Goal: Information Seeking & Learning: Understand process/instructions

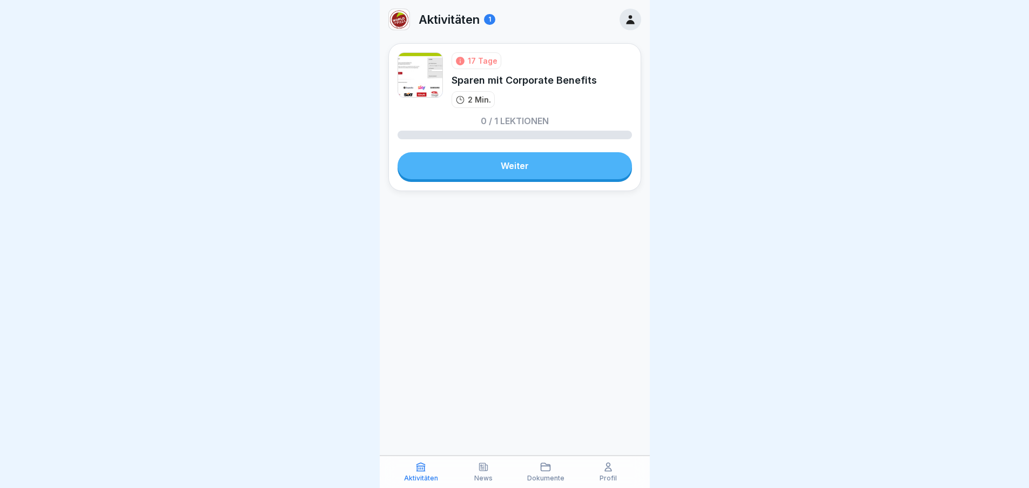
click at [519, 163] on link "Weiter" at bounding box center [514, 165] width 234 height 27
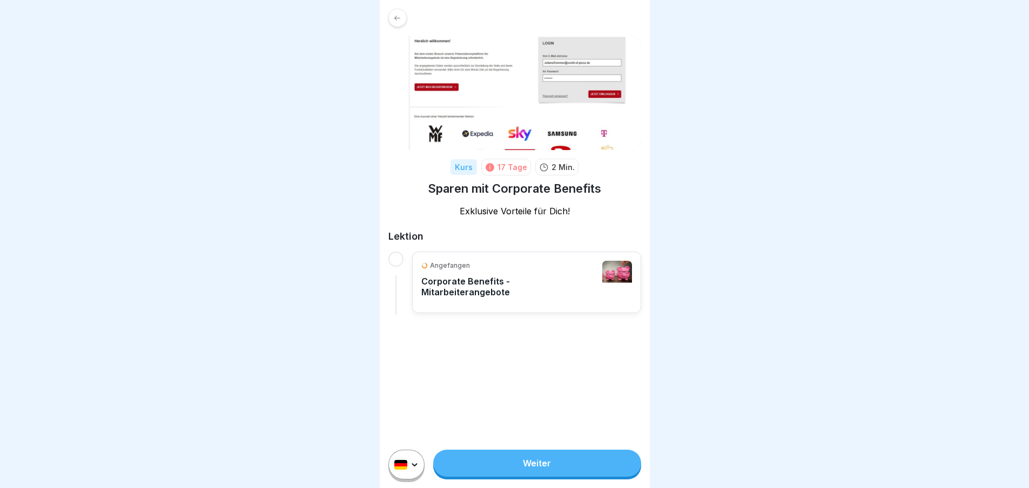
scroll to position [2, 0]
click at [563, 474] on link "Weiter" at bounding box center [536, 463] width 207 height 27
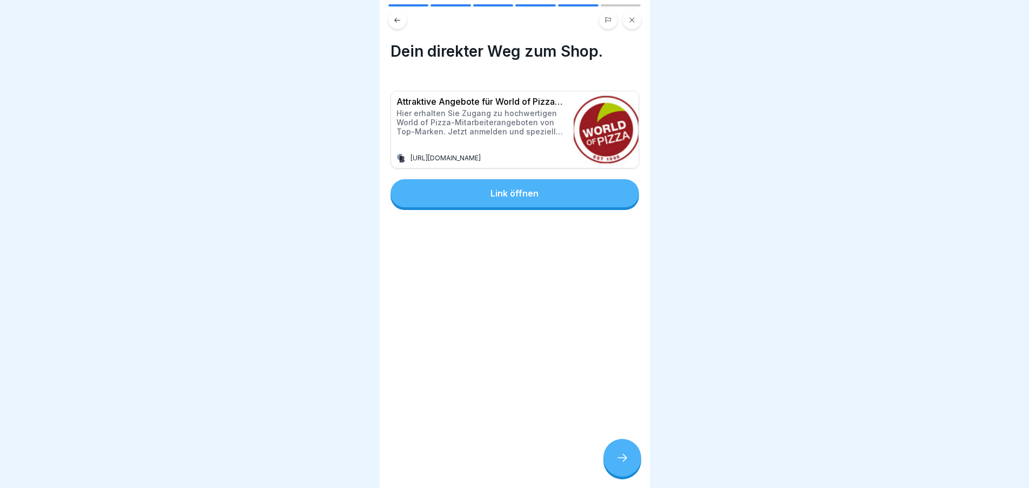
click at [594, 180] on button "Link öffnen" at bounding box center [514, 193] width 248 height 28
click at [627, 463] on icon at bounding box center [622, 457] width 13 height 13
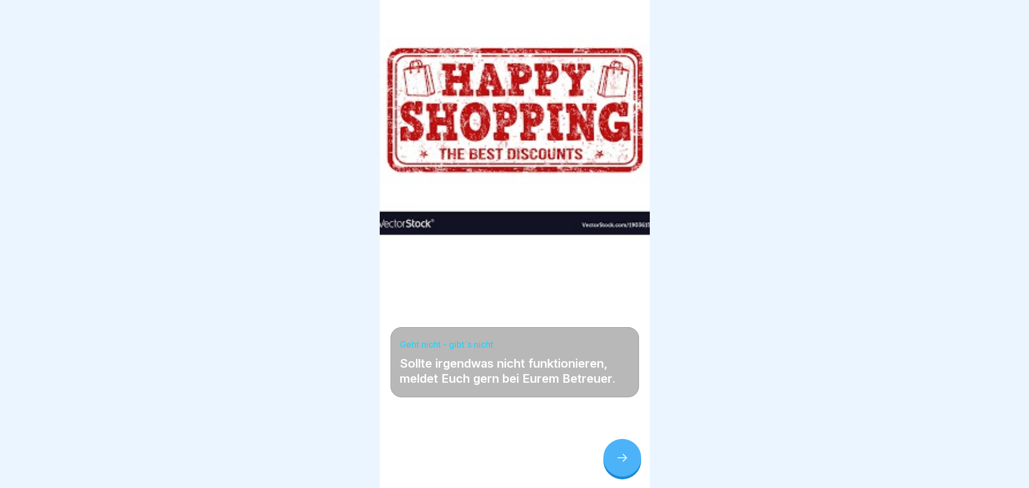
click at [626, 463] on icon at bounding box center [622, 457] width 13 height 13
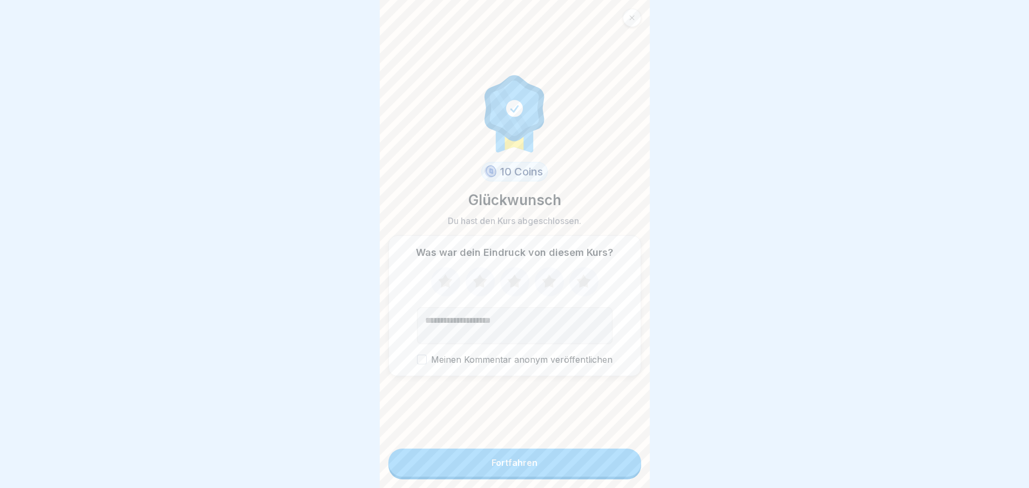
click at [569, 273] on icon at bounding box center [583, 282] width 29 height 28
click at [584, 475] on button "Fortfahren" at bounding box center [514, 463] width 253 height 28
